Goal: Check status: Check status

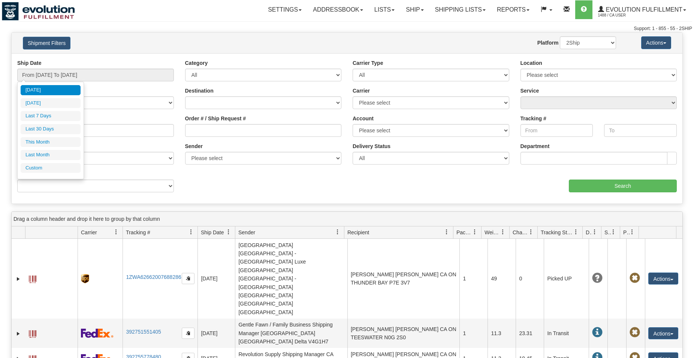
type input "[DATE]"
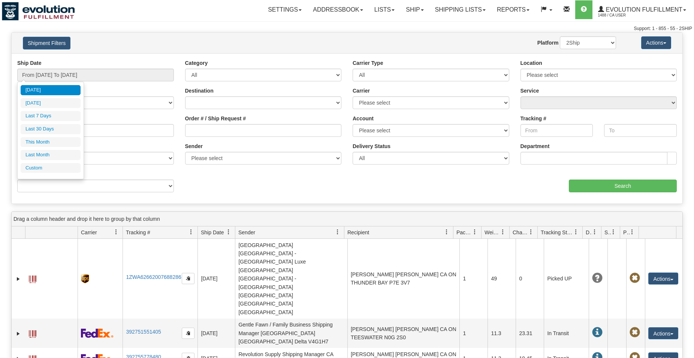
type input "[DATE]"
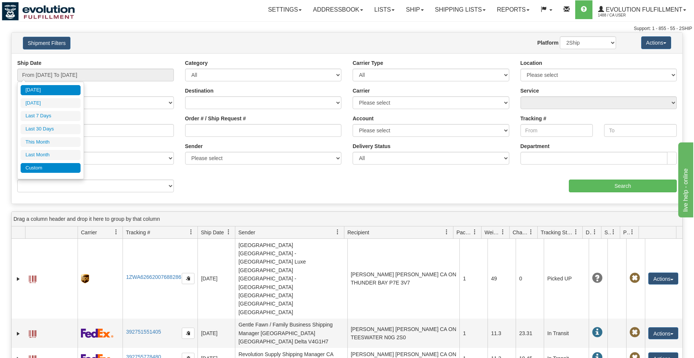
click at [39, 166] on li "Custom" at bounding box center [51, 168] width 60 height 10
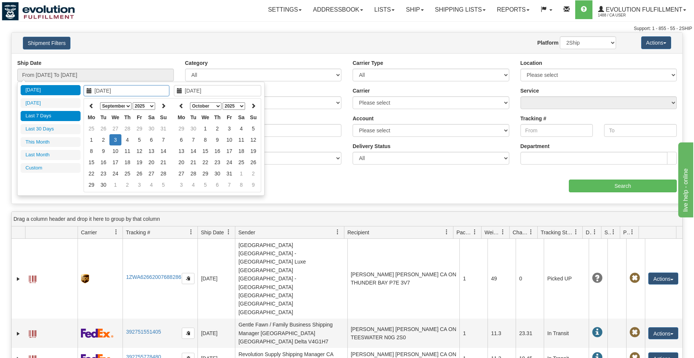
type input "[DATE]"
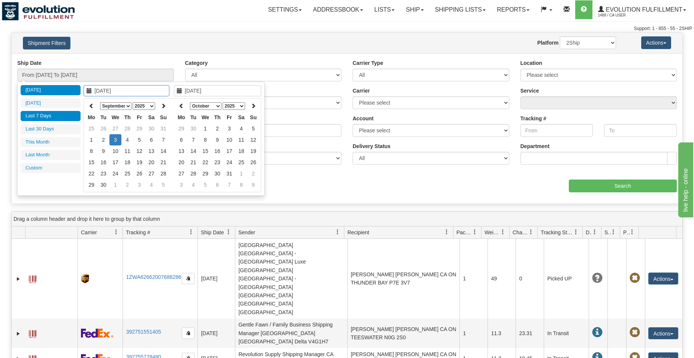
type input "[DATE]"
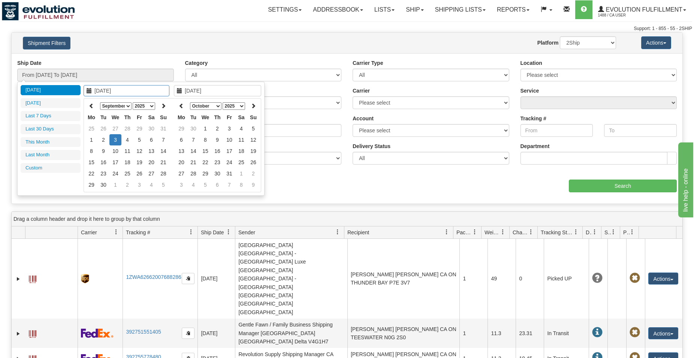
type input "[DATE]"
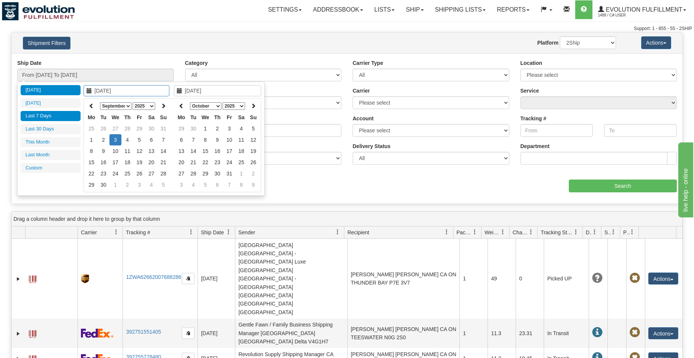
type input "[DATE]"
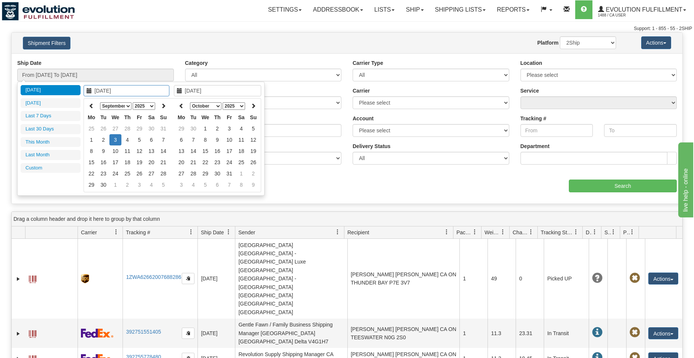
type input "[DATE]"
click at [46, 166] on li "Custom" at bounding box center [51, 168] width 60 height 10
type input "[DATE]"
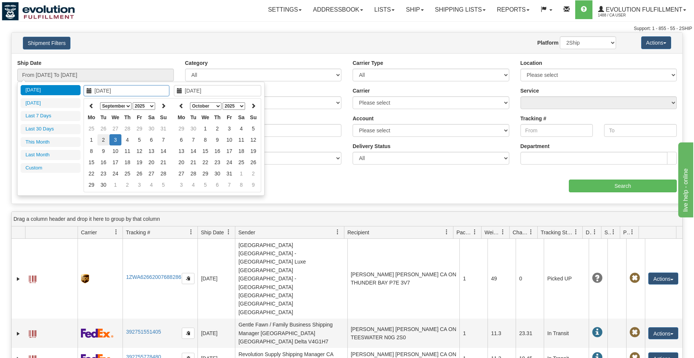
type input "[DATE]"
click at [94, 105] on th at bounding box center [91, 106] width 12 height 12
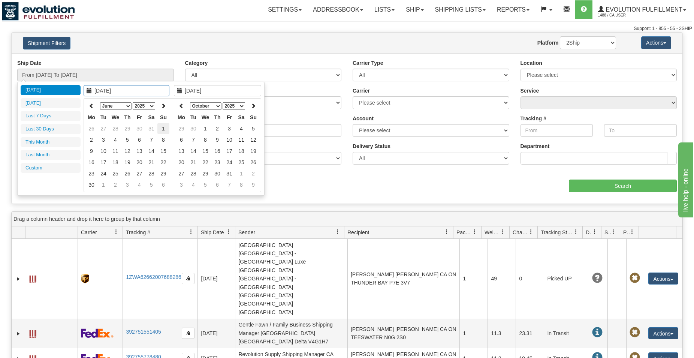
type input "[DATE]"
click at [161, 128] on td "1" at bounding box center [163, 128] width 12 height 11
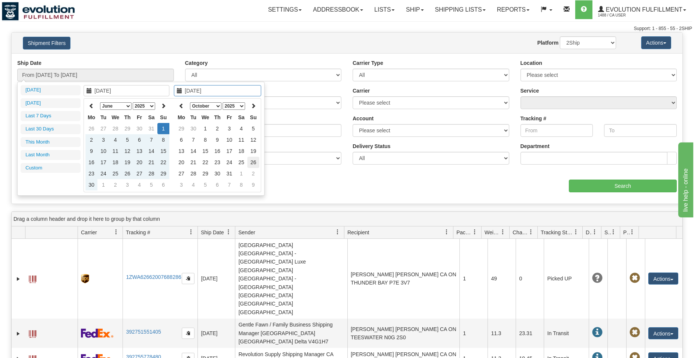
type input "[DATE]"
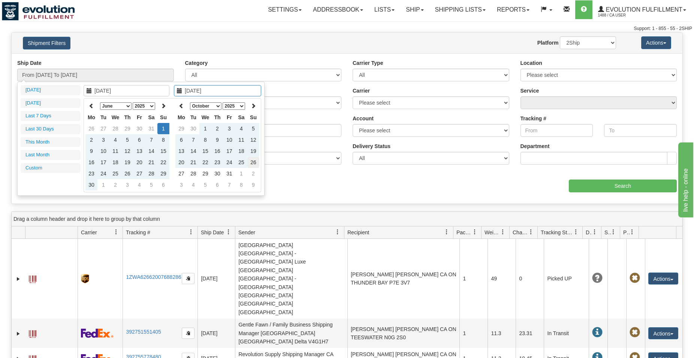
click at [254, 162] on td "26" at bounding box center [253, 162] width 12 height 11
type input "From [DATE] To [DATE]"
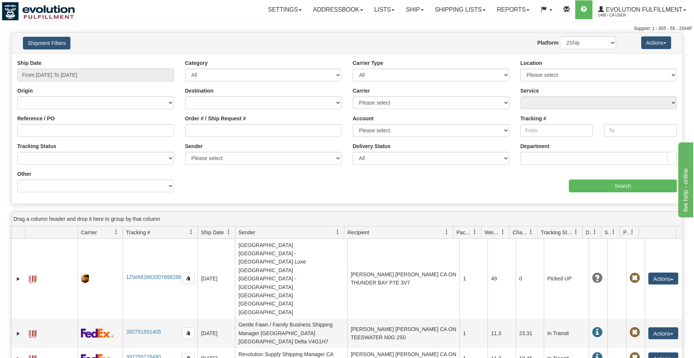
click at [266, 124] on div "Order # / Ship Request #" at bounding box center [263, 126] width 157 height 22
click at [272, 134] on input "Order # / Ship Request #" at bounding box center [263, 130] width 157 height 13
type input "10121"
click at [624, 187] on input "Search" at bounding box center [623, 185] width 108 height 13
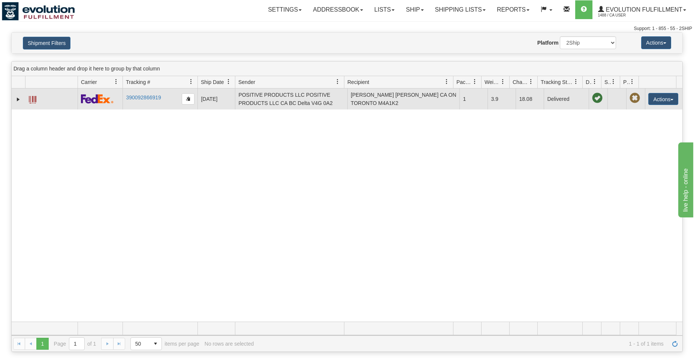
click at [33, 100] on span at bounding box center [32, 99] width 7 height 7
